Goal: Check status: Check status

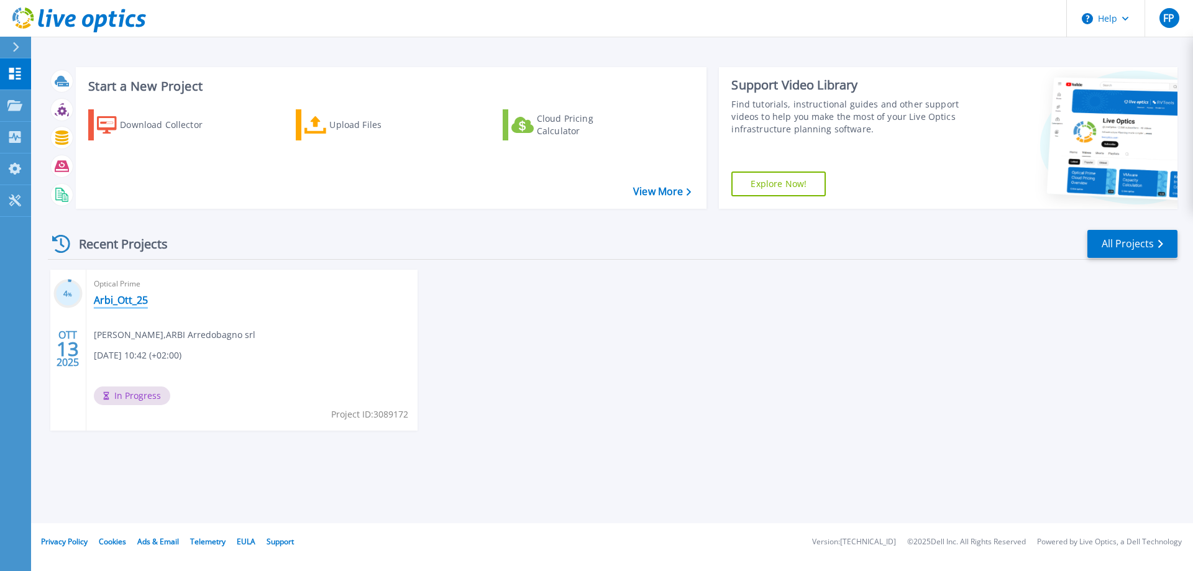
click at [129, 300] on link "Arbi_Ott_25" at bounding box center [121, 300] width 54 height 12
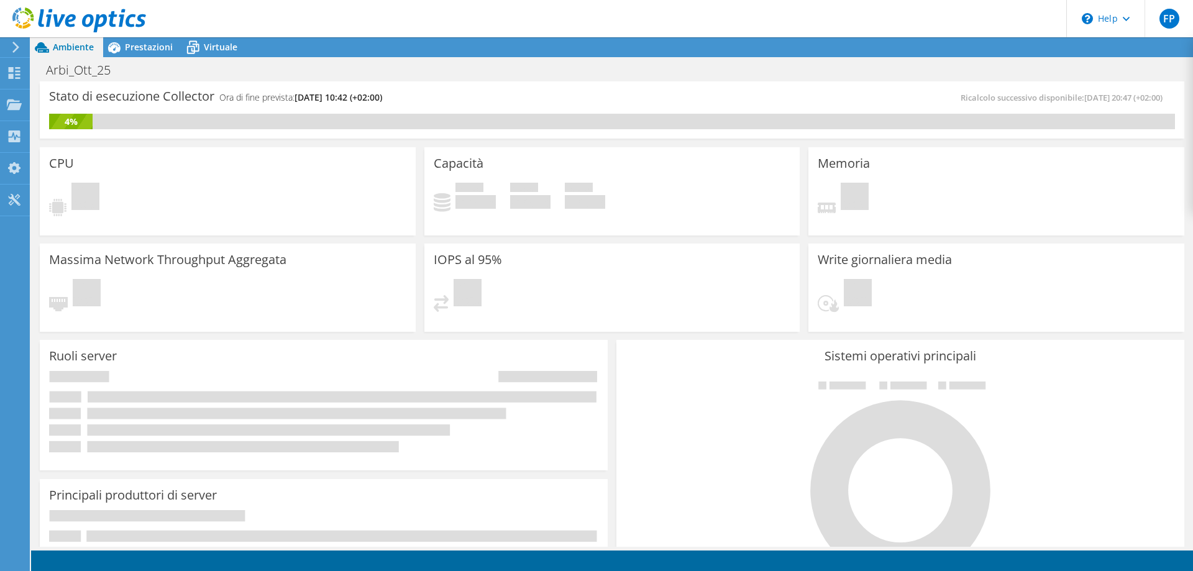
scroll to position [29, 0]
click at [160, 46] on span "Prestazioni" at bounding box center [149, 47] width 48 height 12
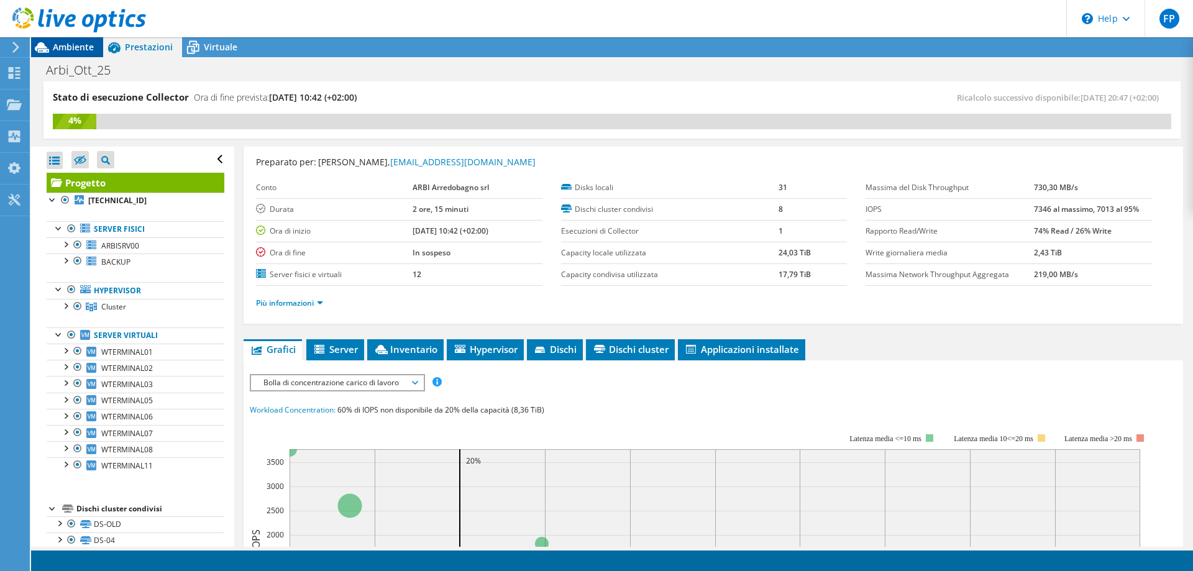
click at [52, 43] on icon at bounding box center [42, 48] width 22 height 22
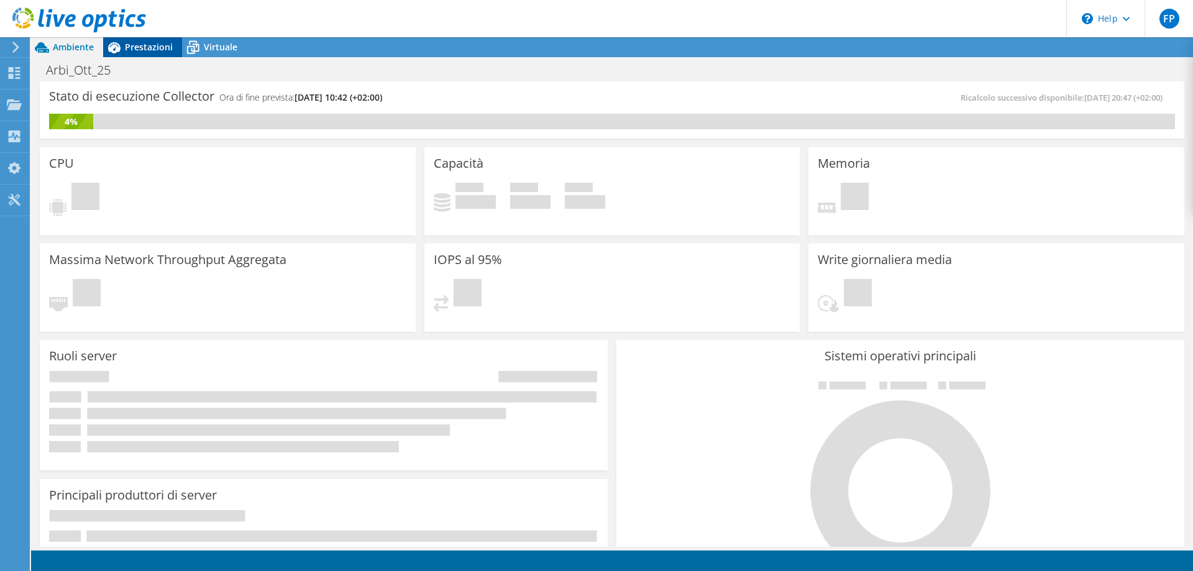
click at [129, 48] on span "Prestazioni" at bounding box center [149, 47] width 48 height 12
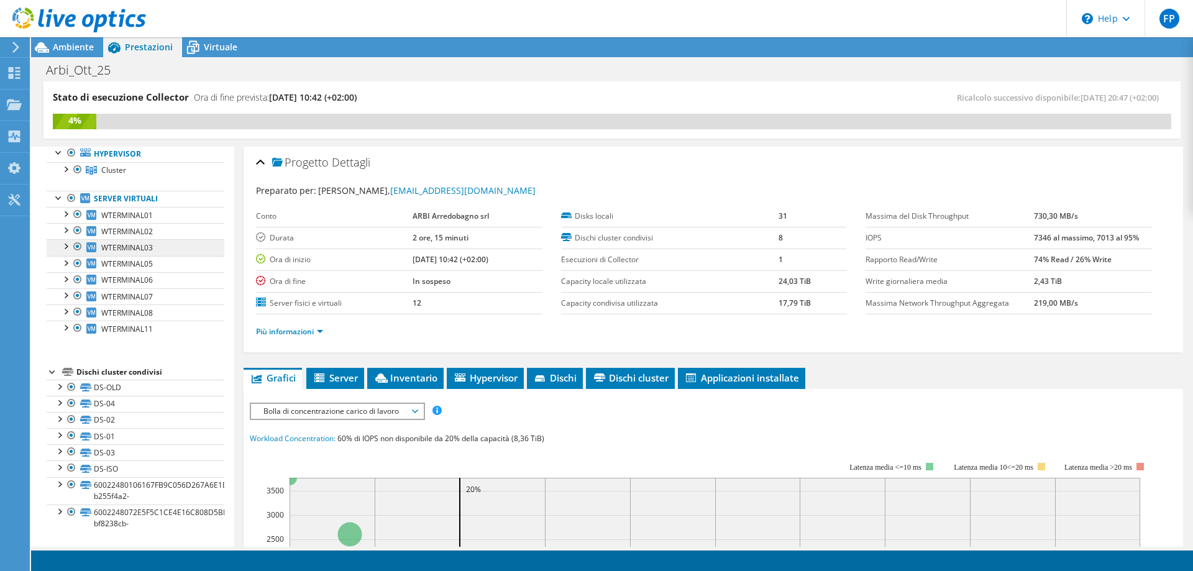
scroll to position [0, 0]
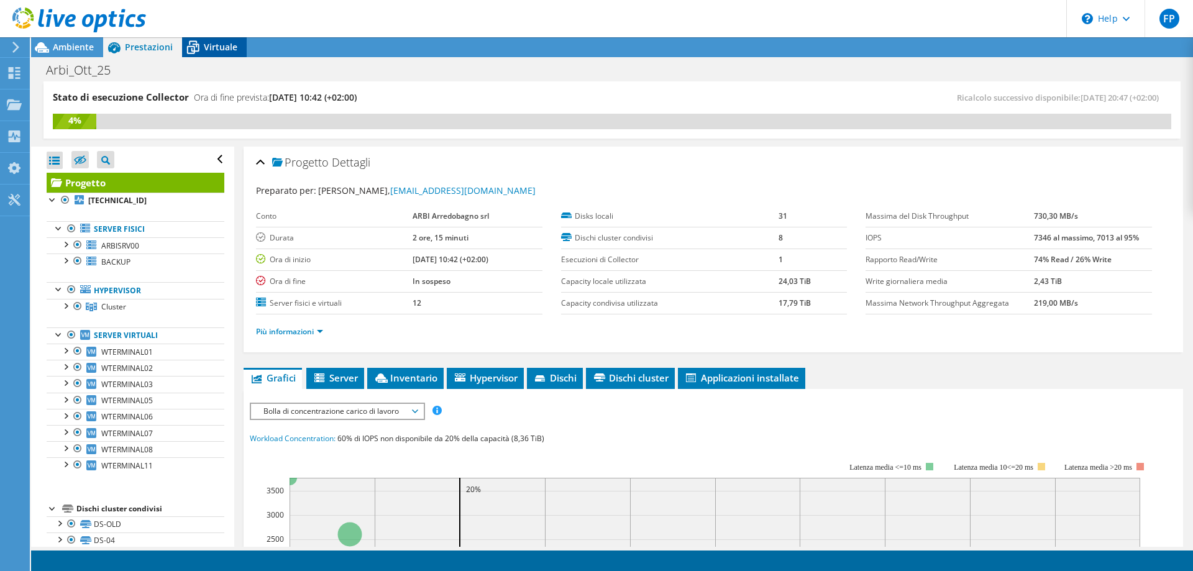
click at [206, 45] on span "Virtuale" at bounding box center [221, 47] width 34 height 12
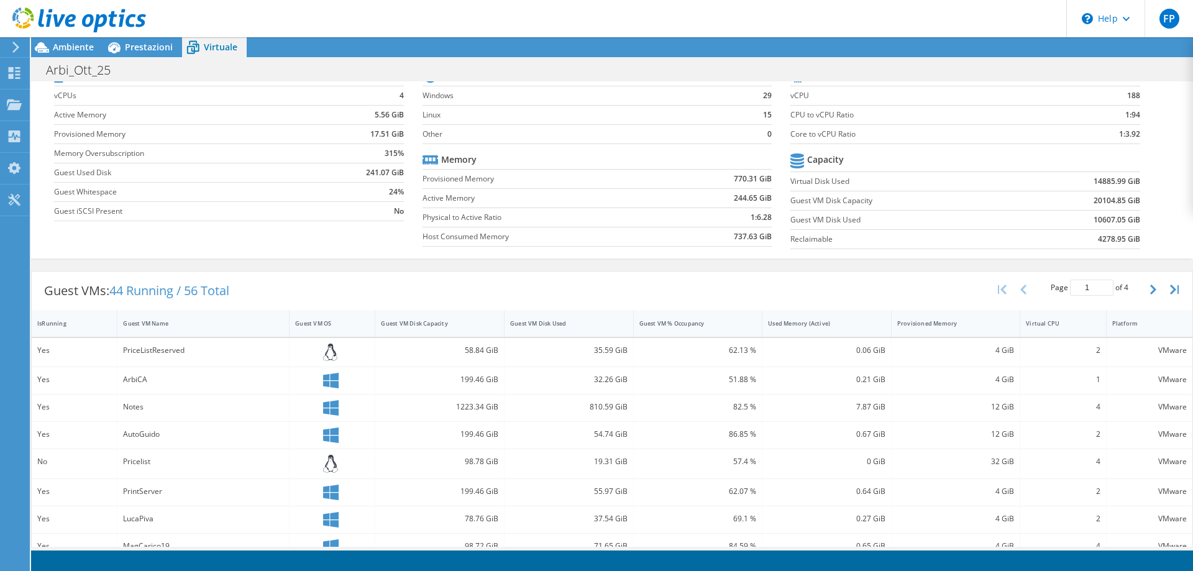
scroll to position [343, 0]
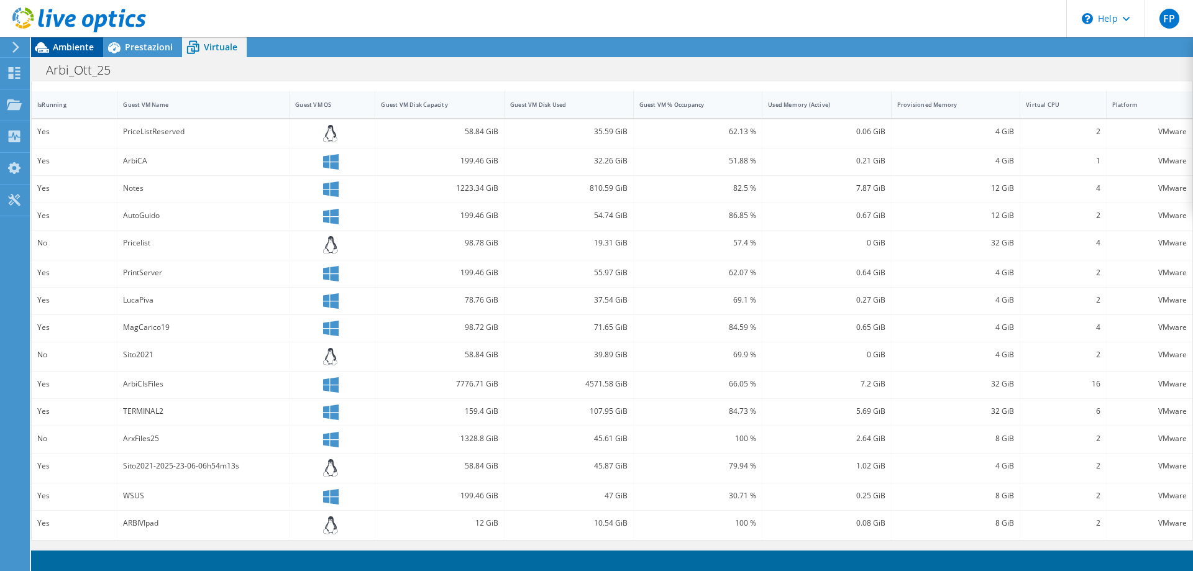
click at [50, 47] on icon at bounding box center [42, 48] width 22 height 22
